Goal: Transaction & Acquisition: Obtain resource

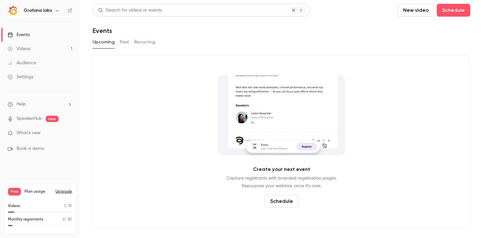
click at [26, 52] on div "Videos" at bounding box center [19, 49] width 23 height 6
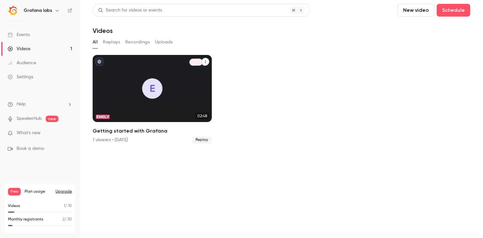
click at [149, 125] on link "Grafana labs E [DATE] Getting started with Grafana 02:48 Getting started with G…" at bounding box center [152, 99] width 119 height 89
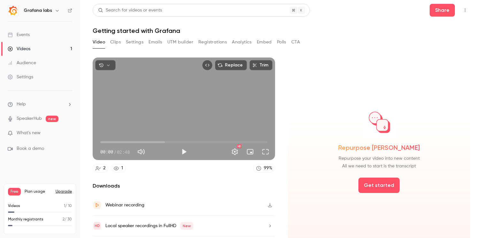
click at [269, 42] on button "Embed" at bounding box center [264, 42] width 15 height 10
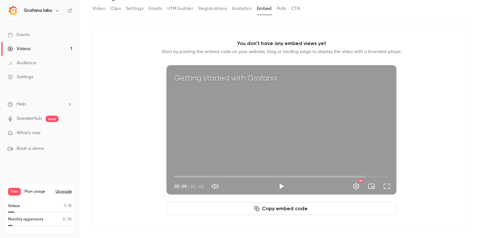
scroll to position [36, 0]
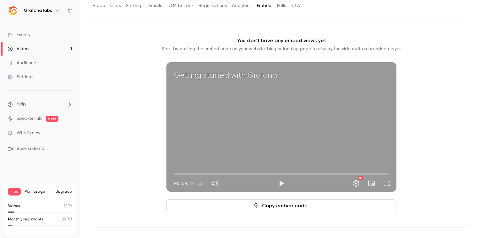
click at [30, 132] on span "What's new" at bounding box center [29, 133] width 24 height 7
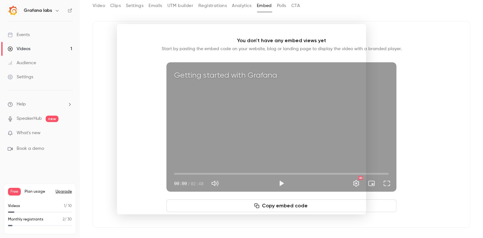
click at [102, 26] on div at bounding box center [241, 119] width 483 height 238
